Goal: Find specific page/section: Find specific page/section

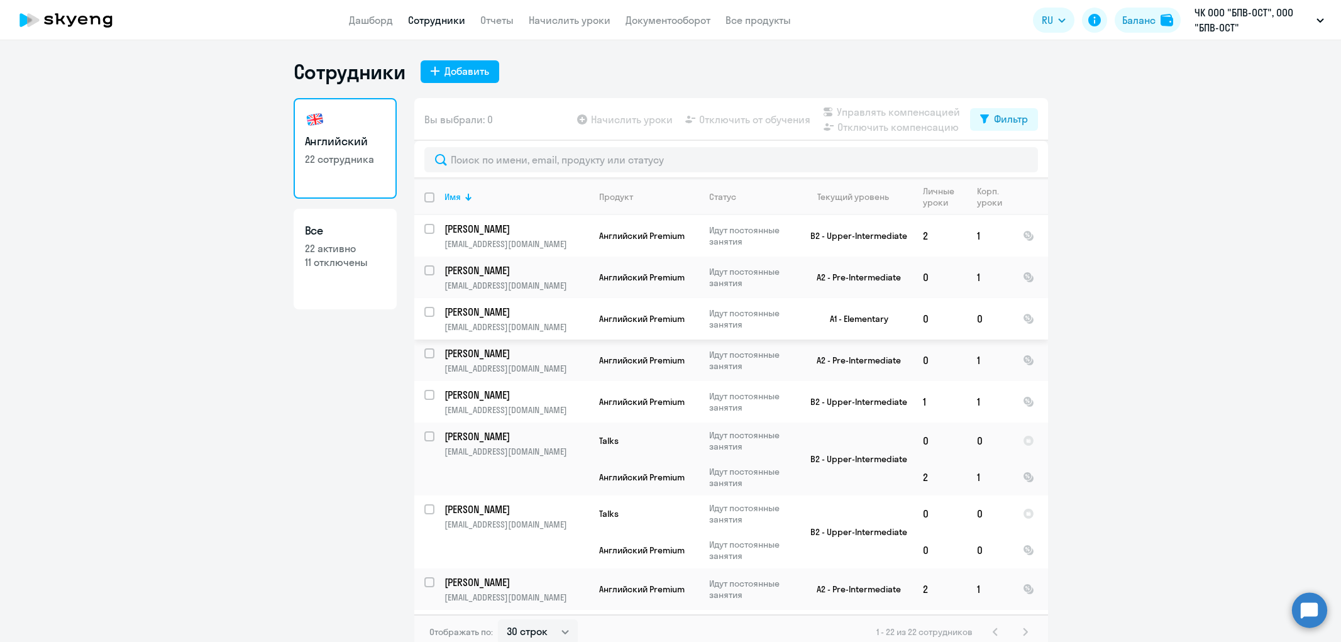
select select "30"
click at [506, 19] on link "Отчеты" at bounding box center [496, 20] width 33 height 13
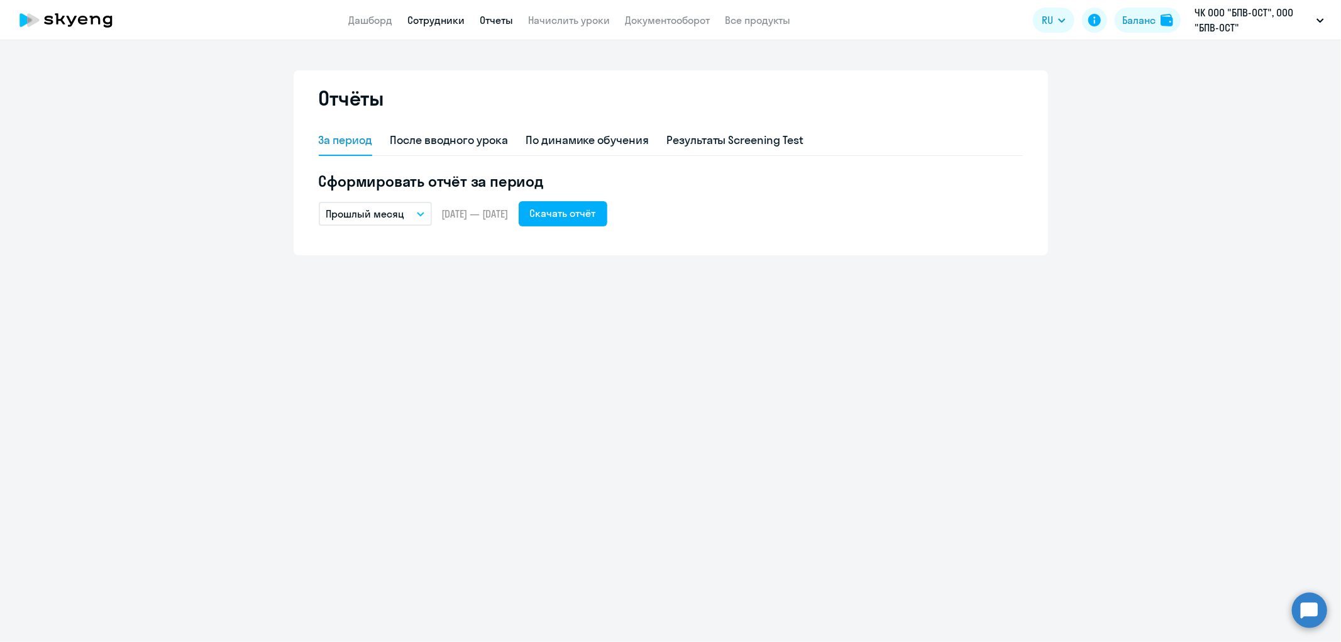
click at [441, 15] on link "Сотрудники" at bounding box center [436, 20] width 57 height 13
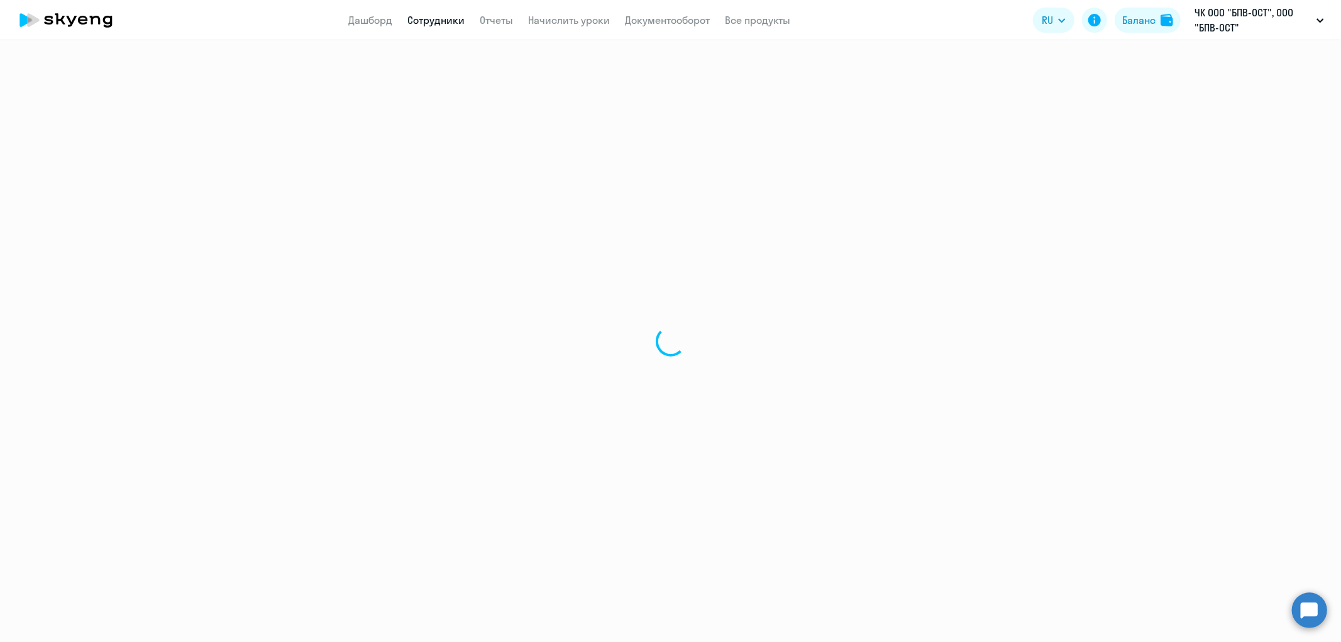
select select "30"
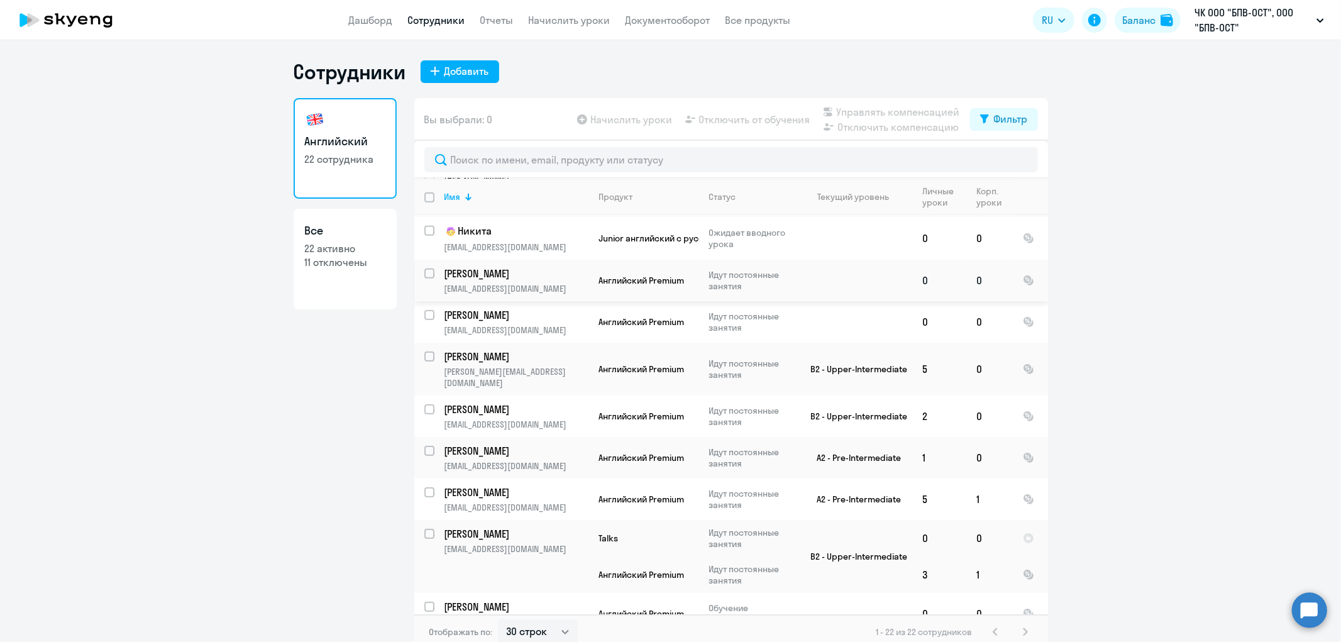
scroll to position [603, 0]
